Goal: Information Seeking & Learning: Learn about a topic

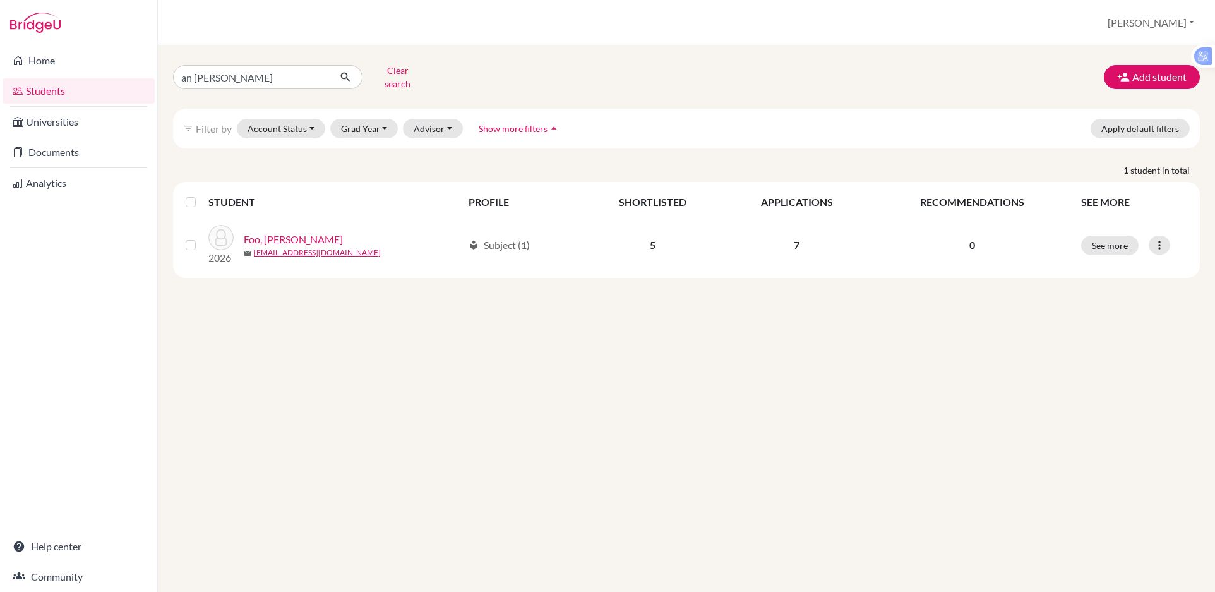
type input "an [PERSON_NAME]"
click button "submit" at bounding box center [345, 77] width 33 height 24
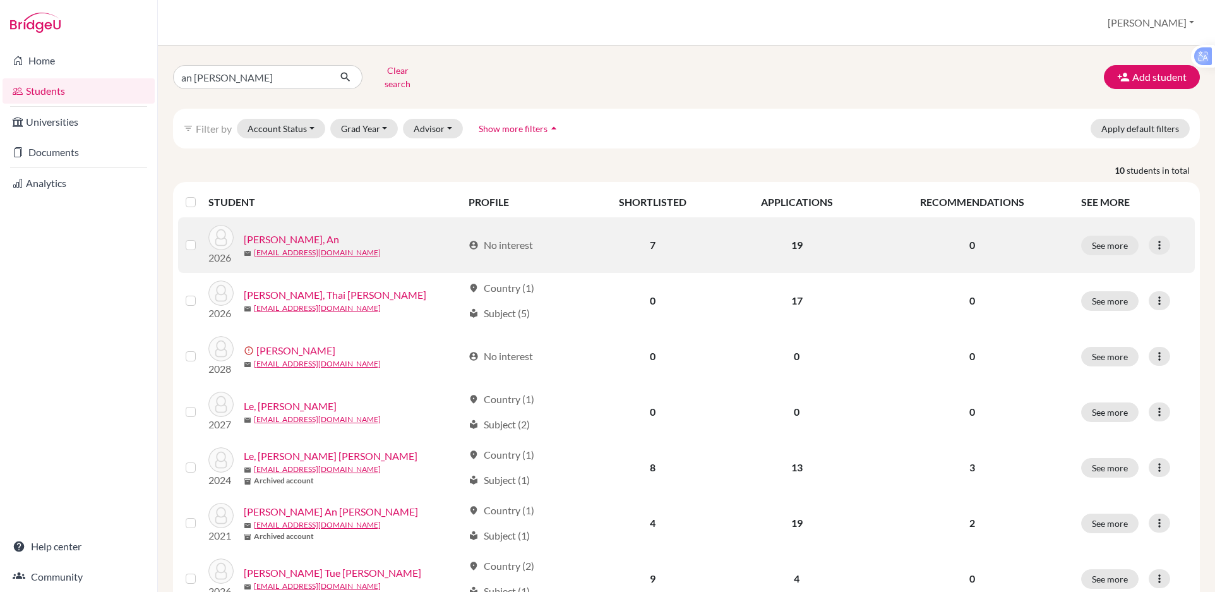
click at [259, 232] on link "[PERSON_NAME], An" at bounding box center [291, 239] width 95 height 15
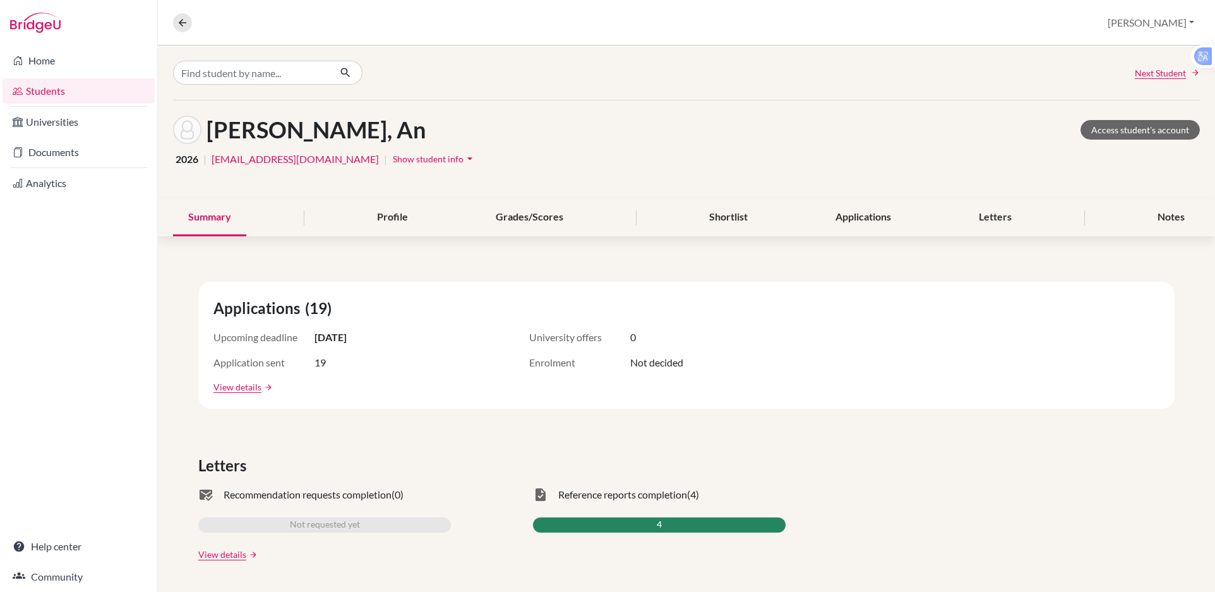
click at [393, 162] on span "Show student info" at bounding box center [428, 158] width 71 height 11
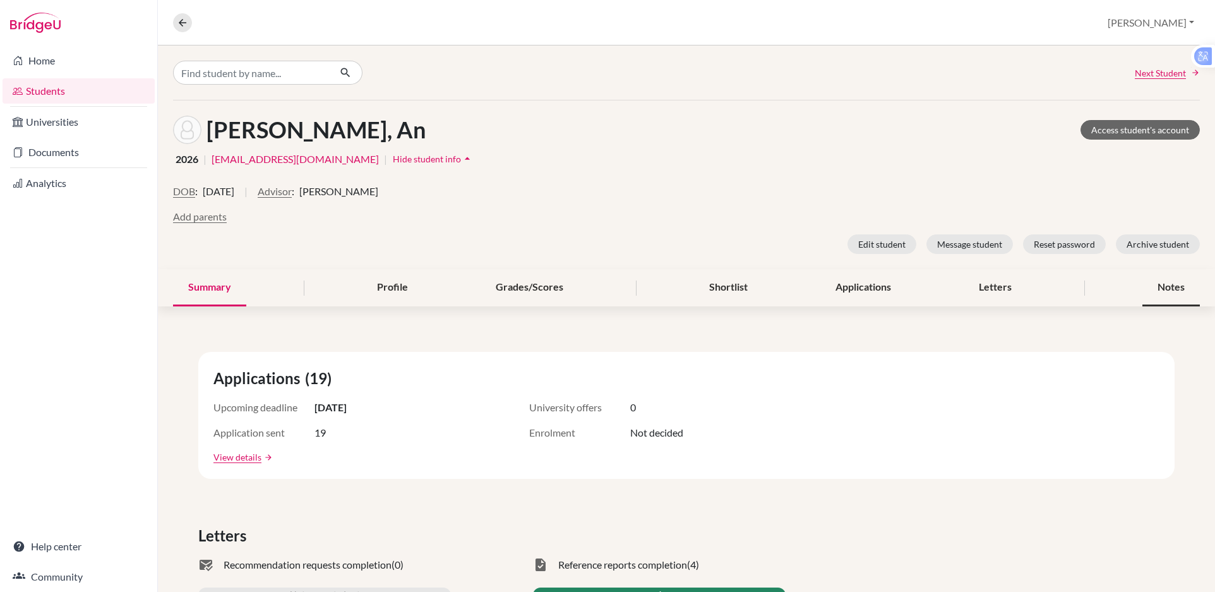
click at [1150, 282] on div "Notes" at bounding box center [1170, 287] width 57 height 37
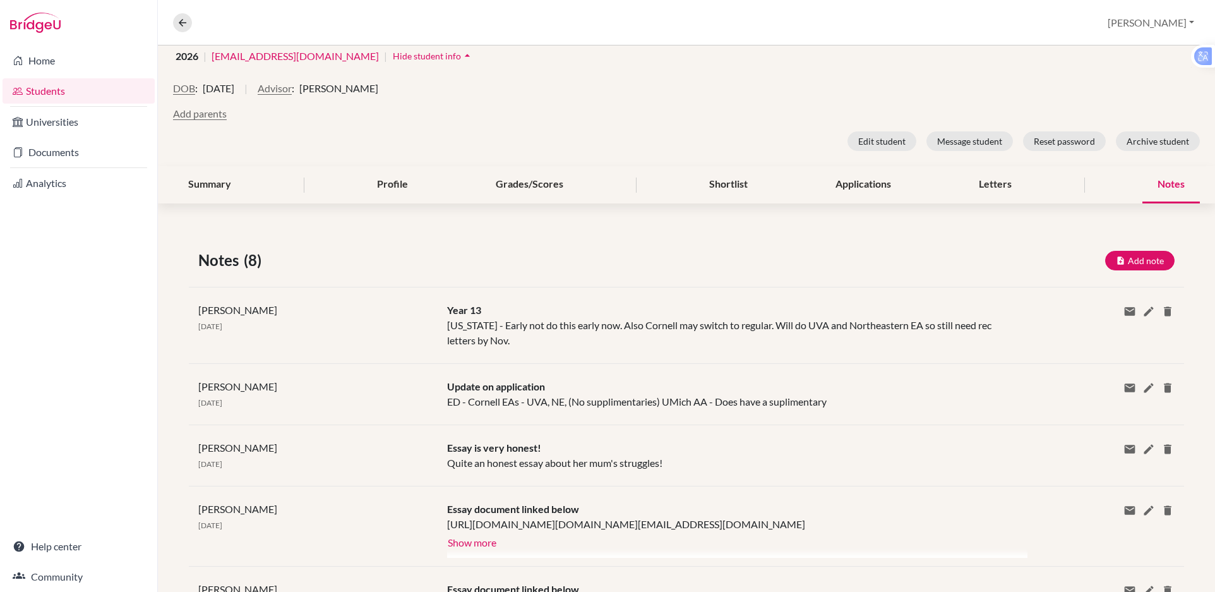
scroll to position [119, 0]
